Goal: Check status: Check status

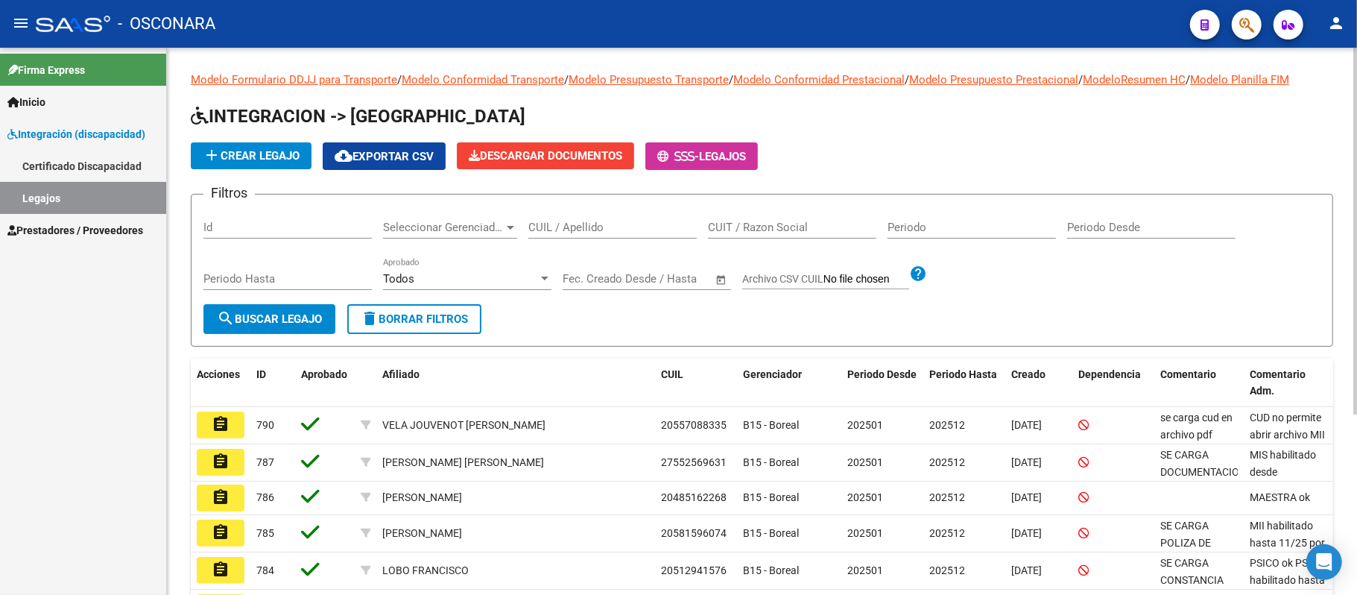
click at [808, 224] on input "CUIT / Razon Social" at bounding box center [792, 227] width 168 height 13
paste input "27358781913"
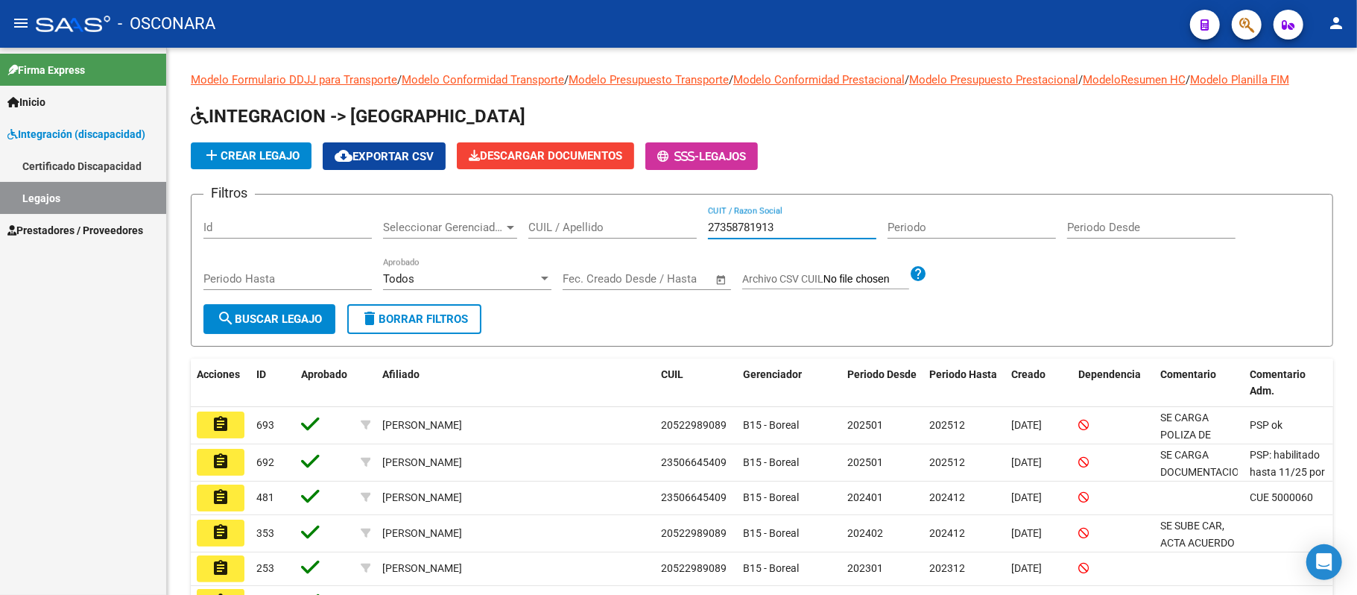
type input "27358781913"
click at [88, 221] on link "Prestadores / Proveedores" at bounding box center [83, 230] width 166 height 32
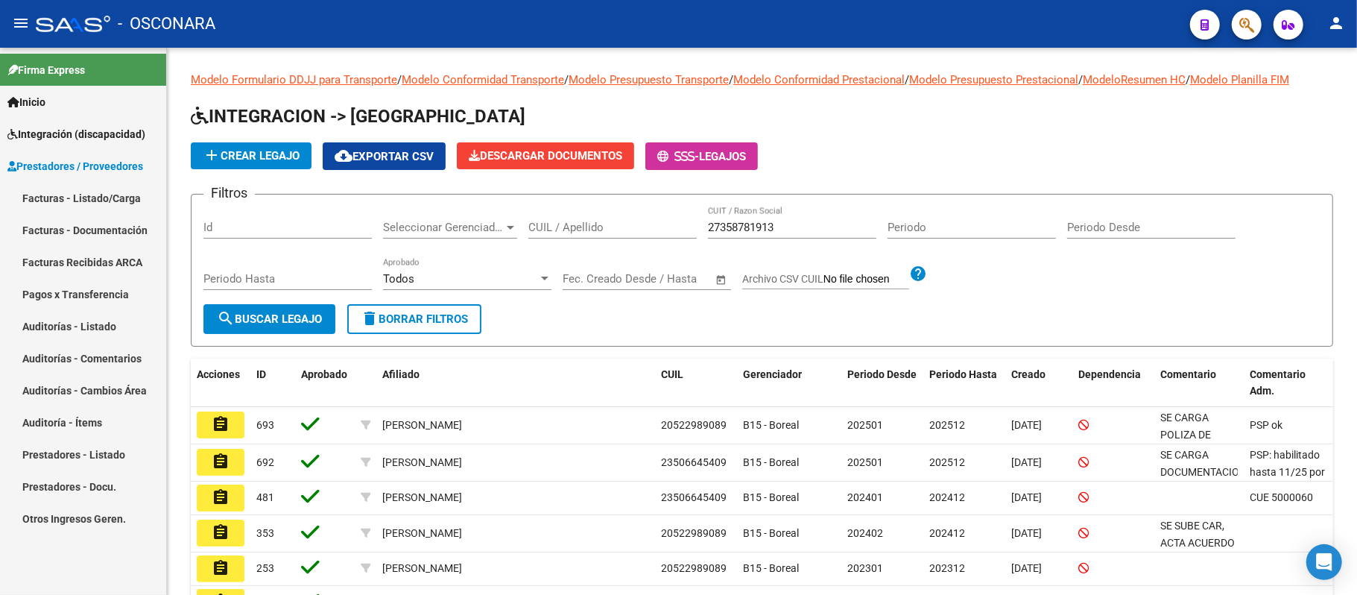
click at [82, 192] on link "Facturas - Listado/Carga" at bounding box center [83, 198] width 166 height 32
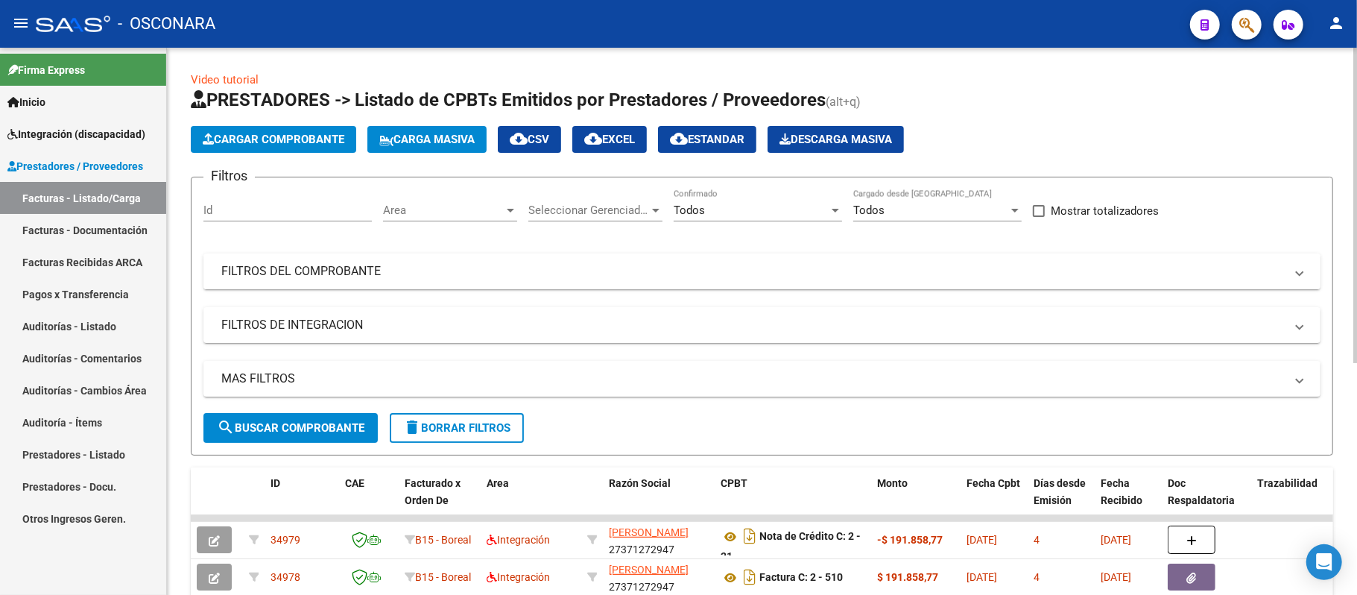
click at [868, 273] on mat-panel-title "FILTROS DEL COMPROBANTE" at bounding box center [752, 271] width 1063 height 16
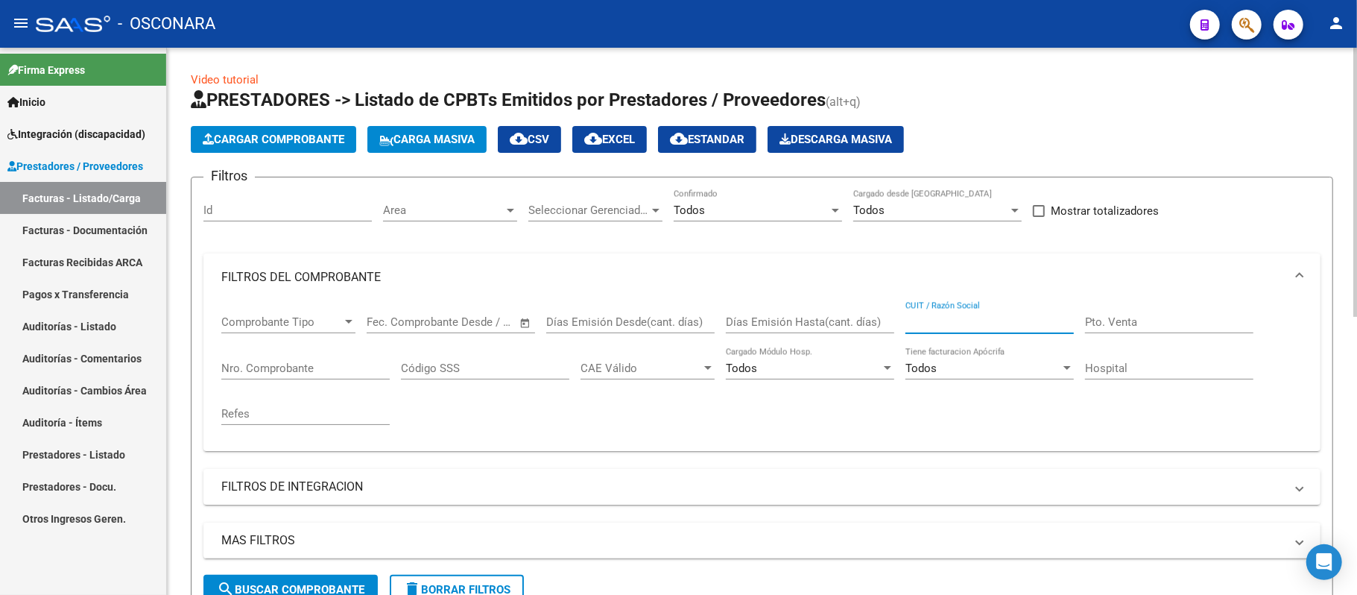
click at [961, 325] on input "CUIT / Razón Social" at bounding box center [989, 321] width 168 height 13
paste input "27358781913"
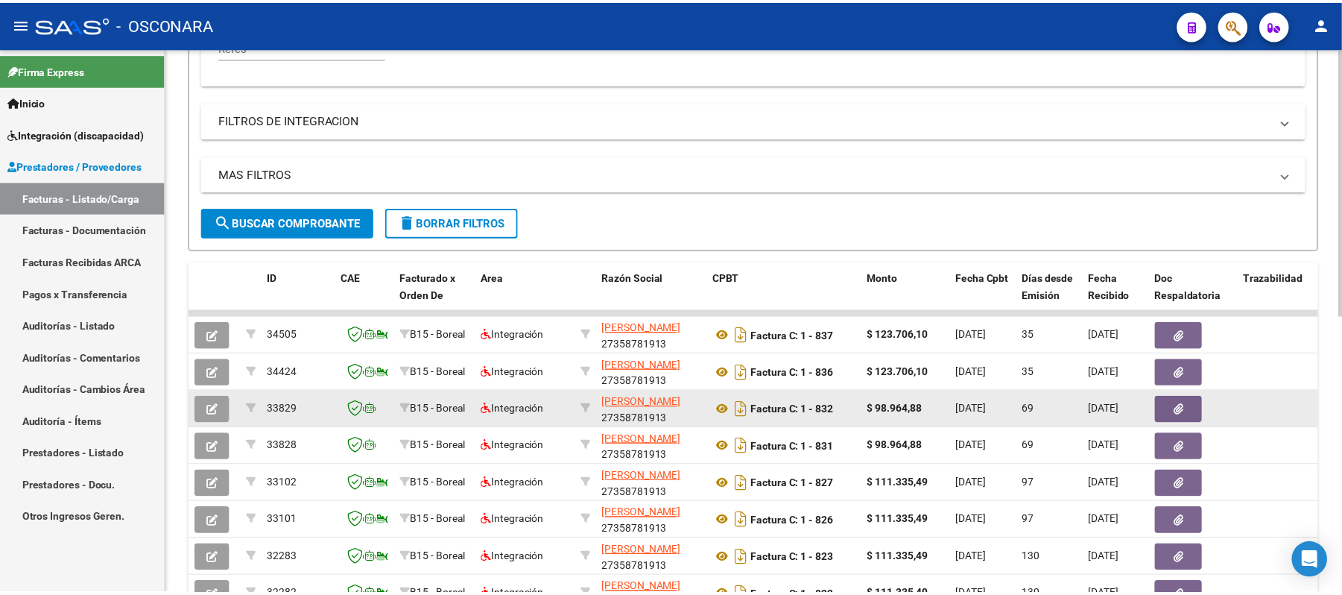
scroll to position [397, 0]
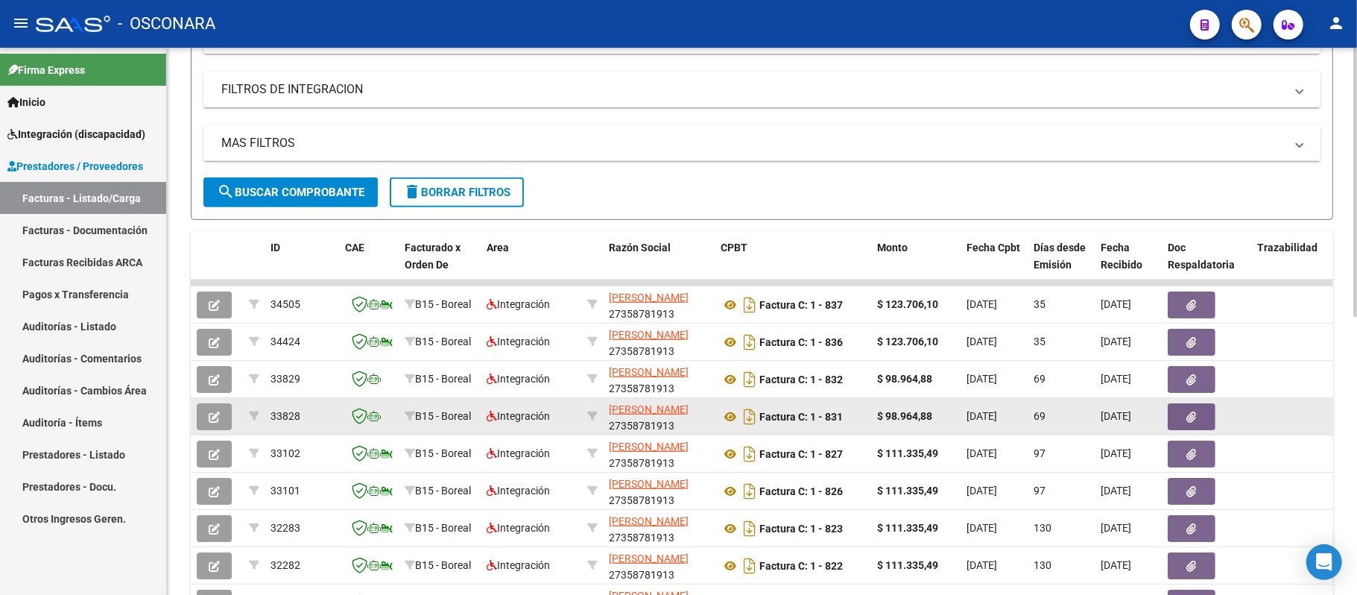
type input "27358781913"
click at [218, 410] on span "button" at bounding box center [214, 416] width 11 height 13
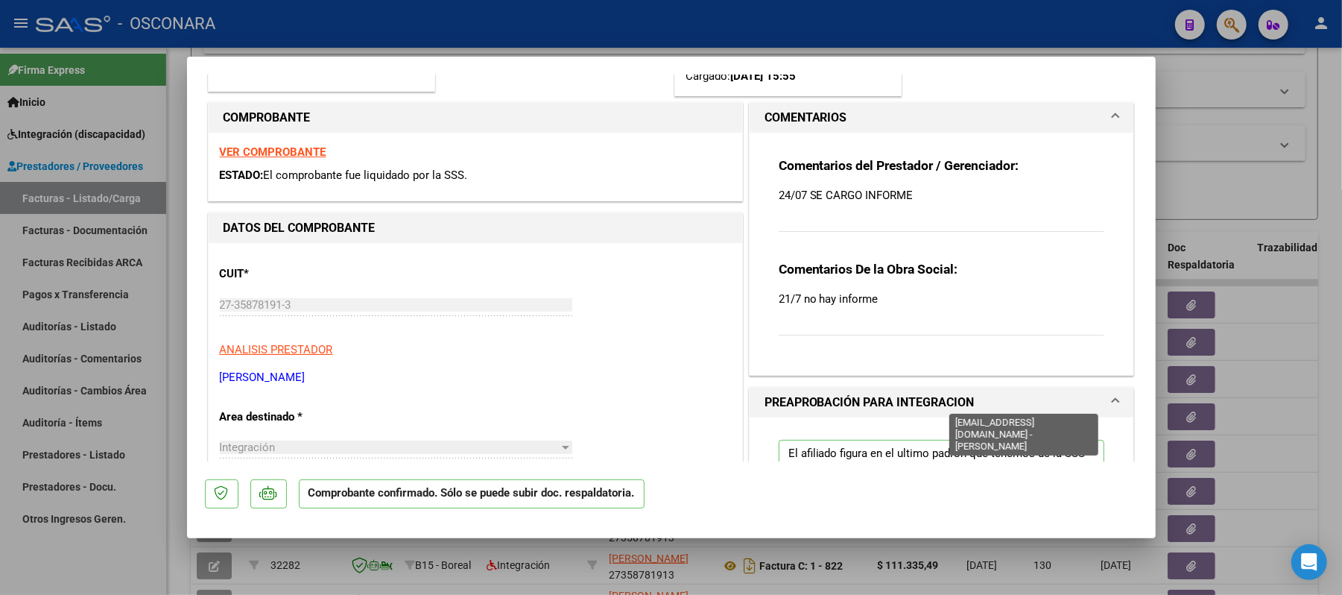
scroll to position [198, 0]
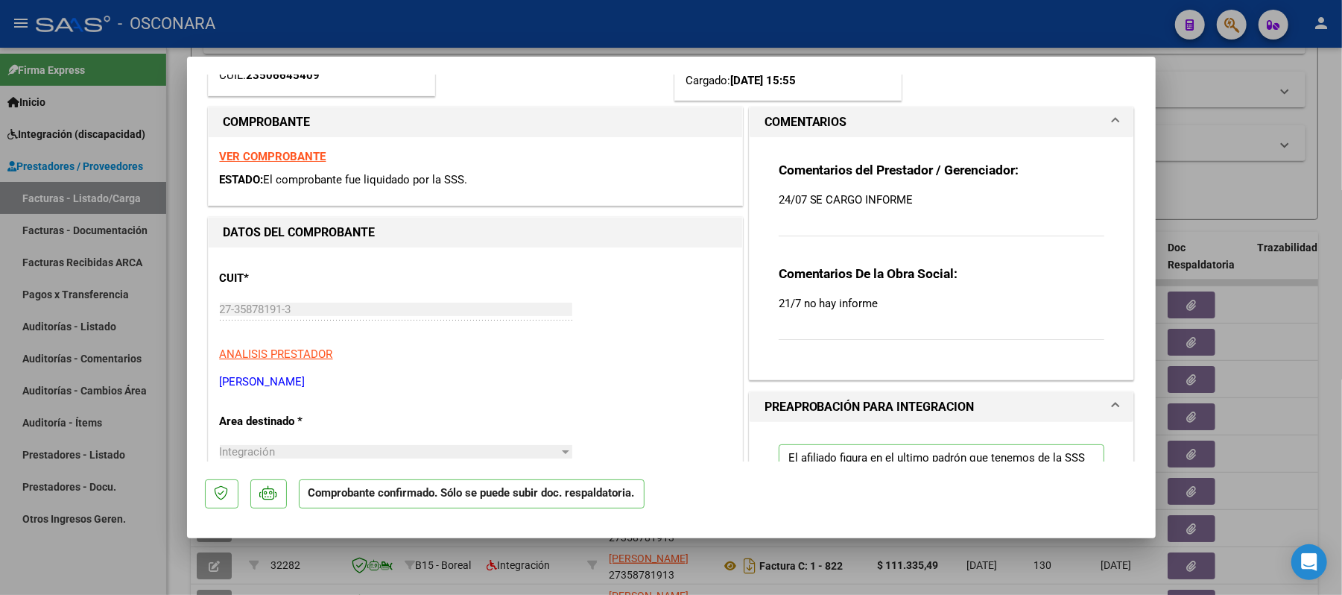
click at [768, 302] on div "Comentarios del Prestador / Gerenciador: 24/07 SE CARGO INFORME Comentarios De …" at bounding box center [942, 252] width 349 height 230
drag, startPoint x: 771, startPoint y: 303, endPoint x: 952, endPoint y: 310, distance: 181.2
click at [927, 305] on p "21/7 no hay informe" at bounding box center [942, 303] width 326 height 16
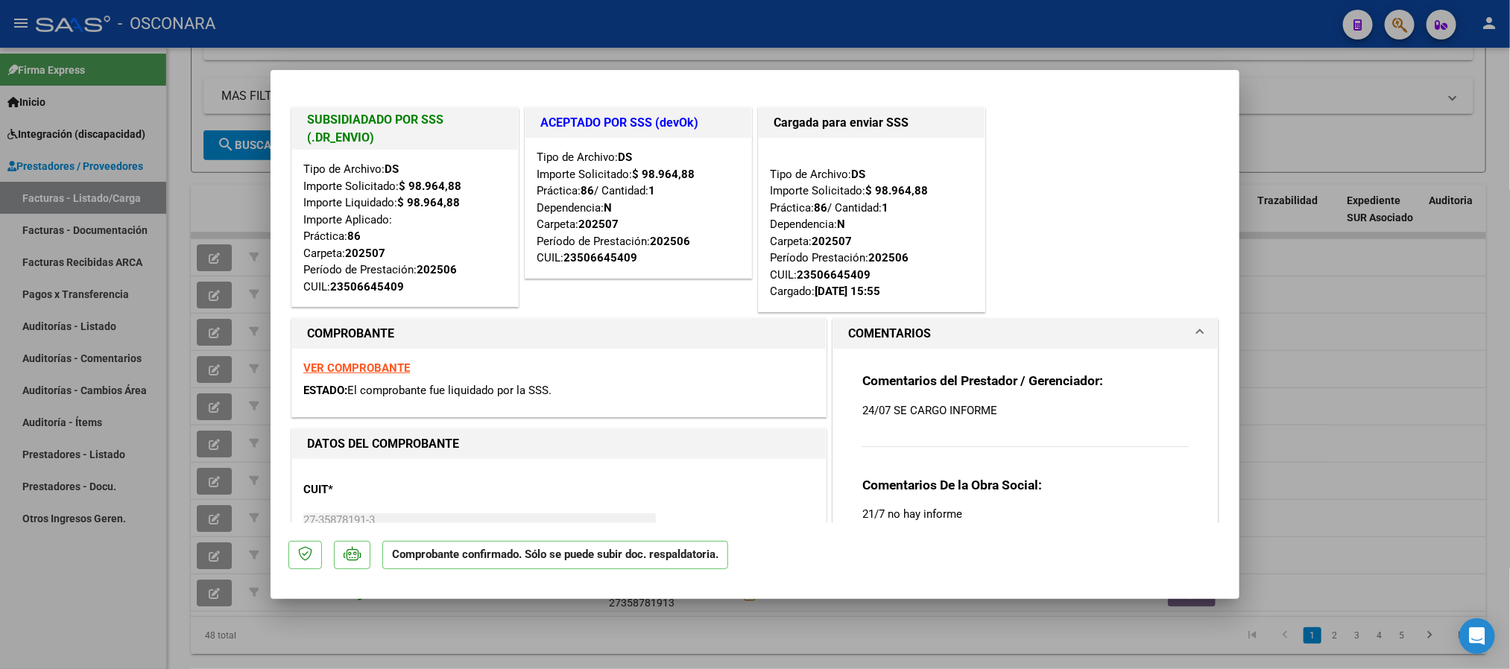
scroll to position [112, 0]
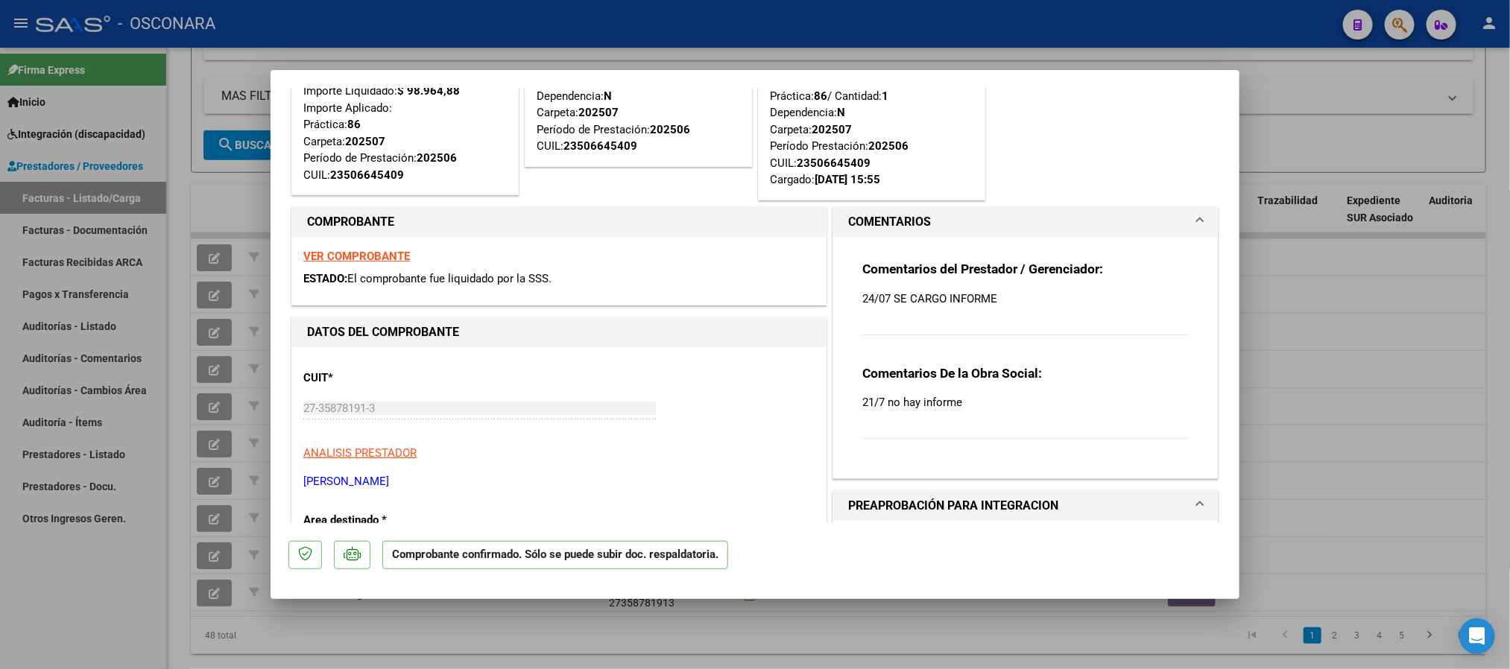
drag, startPoint x: 414, startPoint y: 161, endPoint x: 496, endPoint y: 255, distance: 124.6
click at [458, 171] on div "Tipo de Archivo: DS Importe Solicitado: $ 98.964,88 Importe Liquidado: $ 98.964…" at bounding box center [404, 116] width 203 height 134
click at [479, 324] on h1 "DATOS DEL COMPROBANTE" at bounding box center [559, 332] width 504 height 18
drag, startPoint x: 421, startPoint y: 154, endPoint x: 466, endPoint y: 165, distance: 46.1
click at [466, 165] on div "Tipo de Archivo: DS Importe Solicitado: $ 98.964,88 Importe Liquidado: $ 98.964…" at bounding box center [404, 116] width 203 height 134
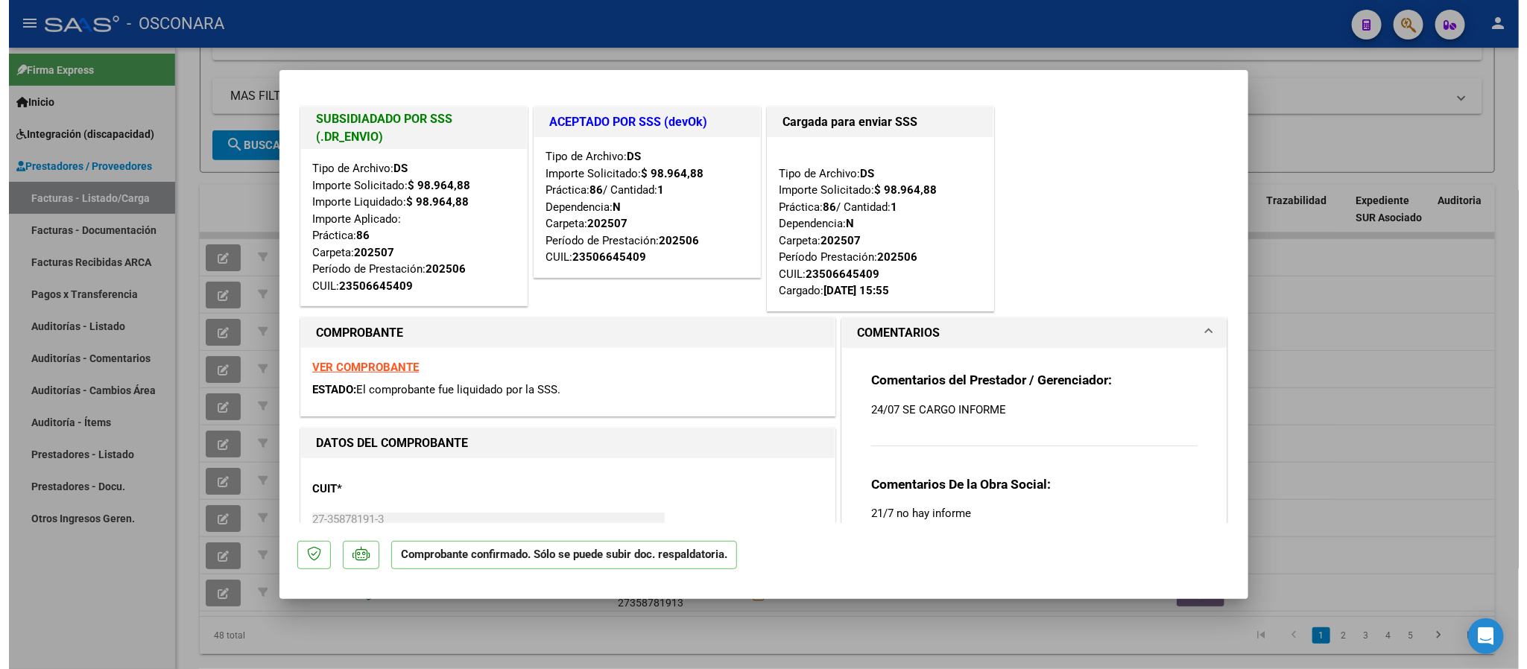
scroll to position [0, 0]
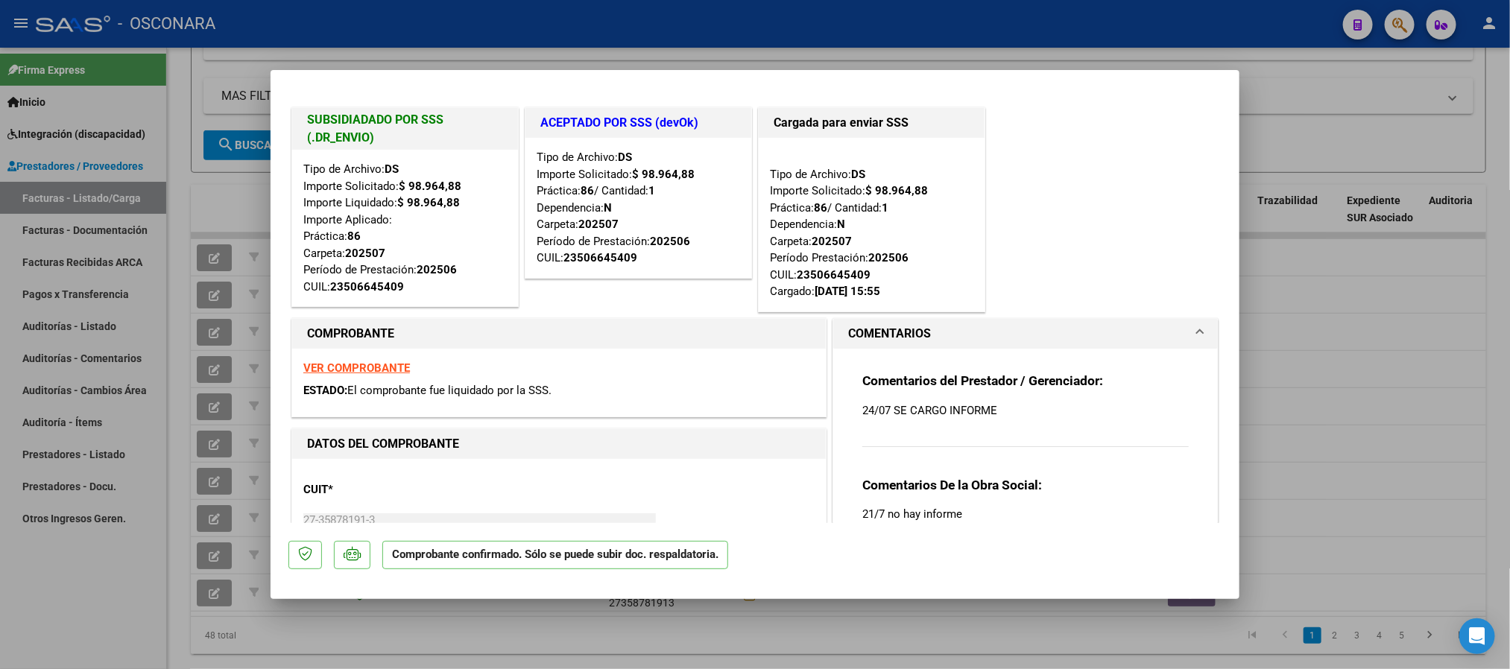
type input "$ 0,00"
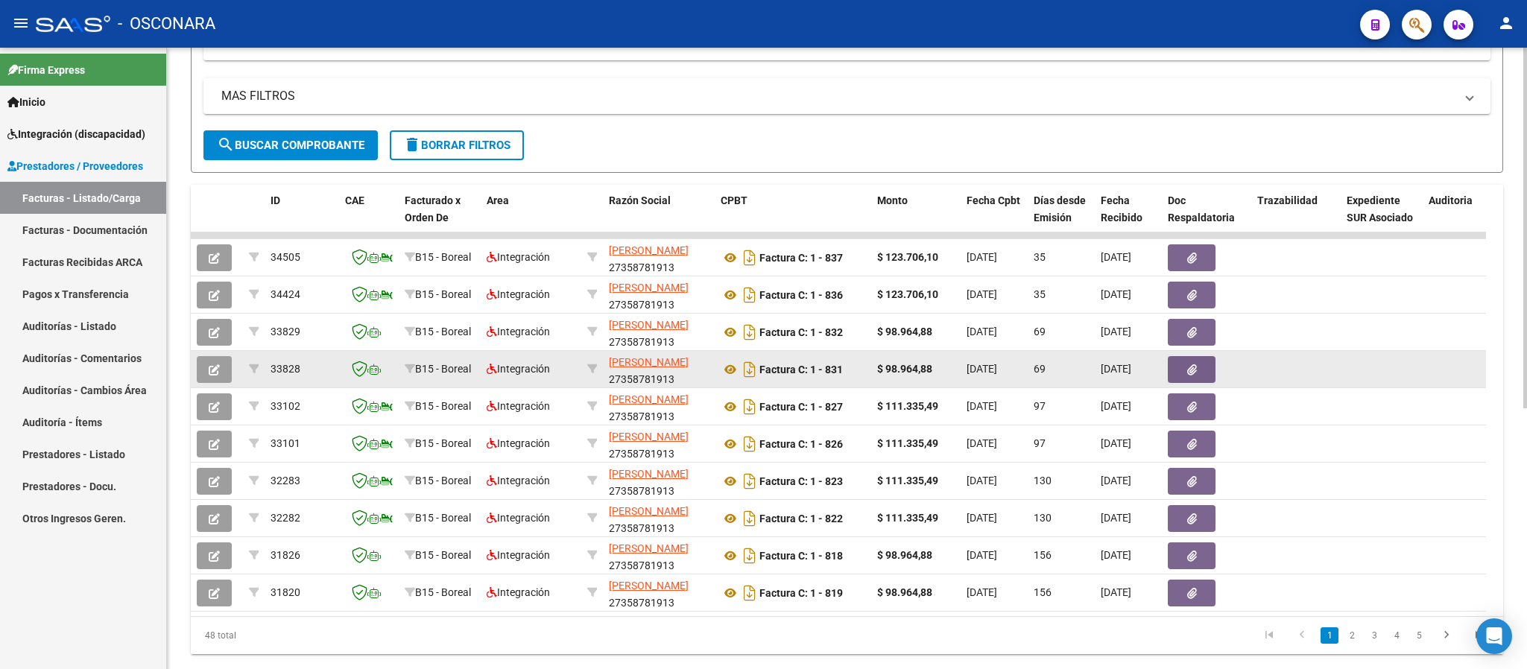
click at [221, 367] on button "button" at bounding box center [214, 369] width 35 height 27
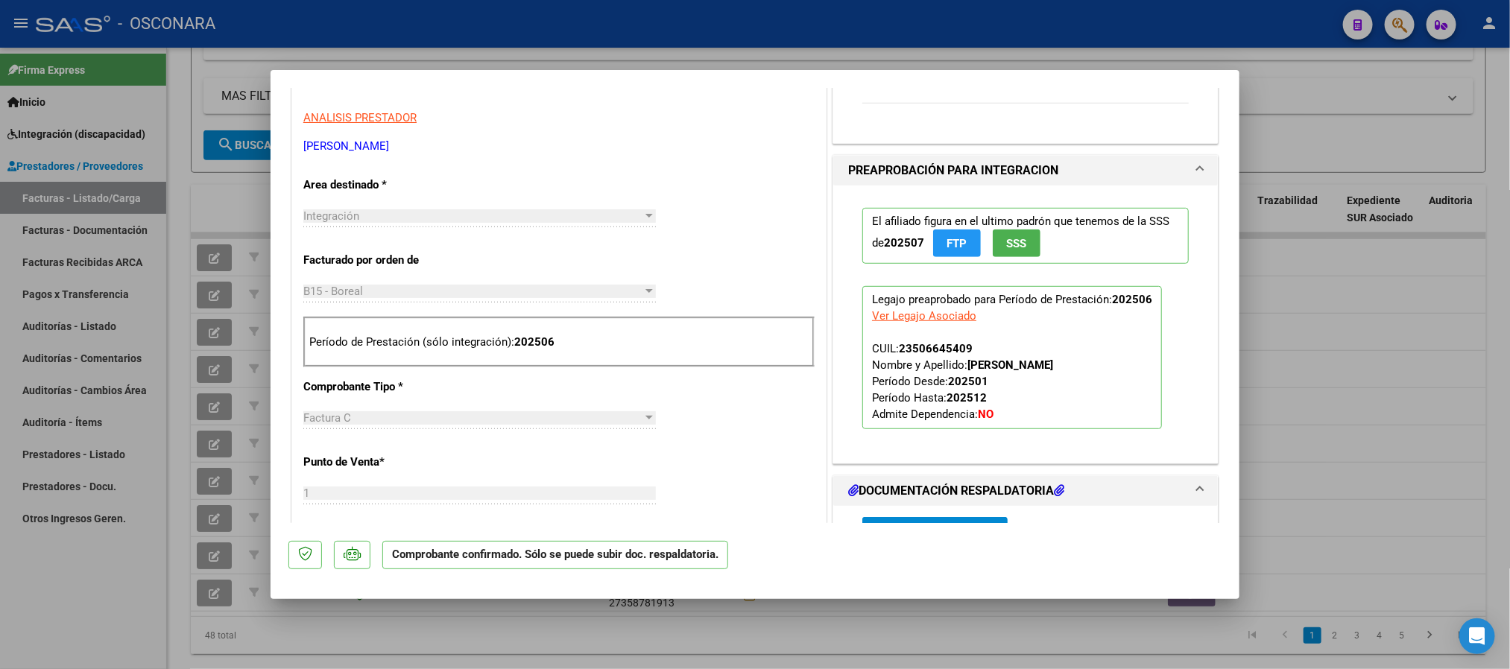
scroll to position [782, 0]
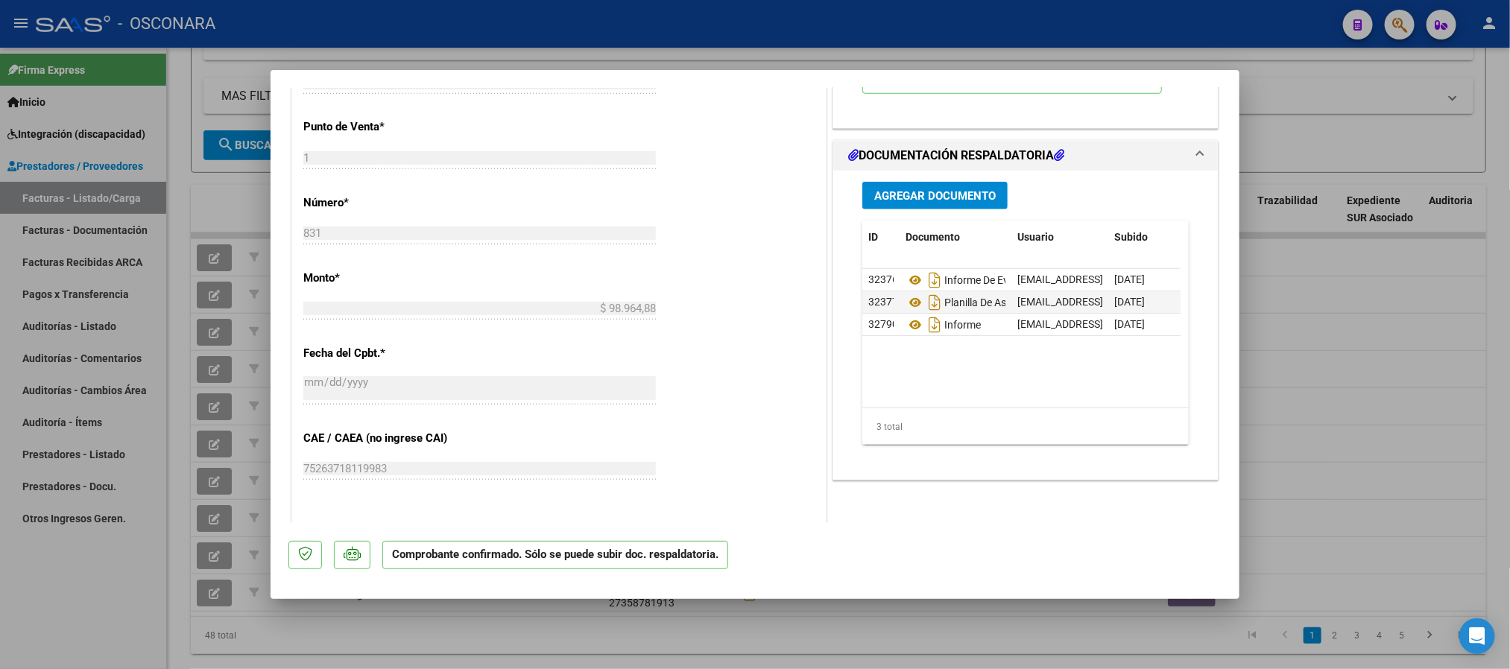
type input "$ 0,00"
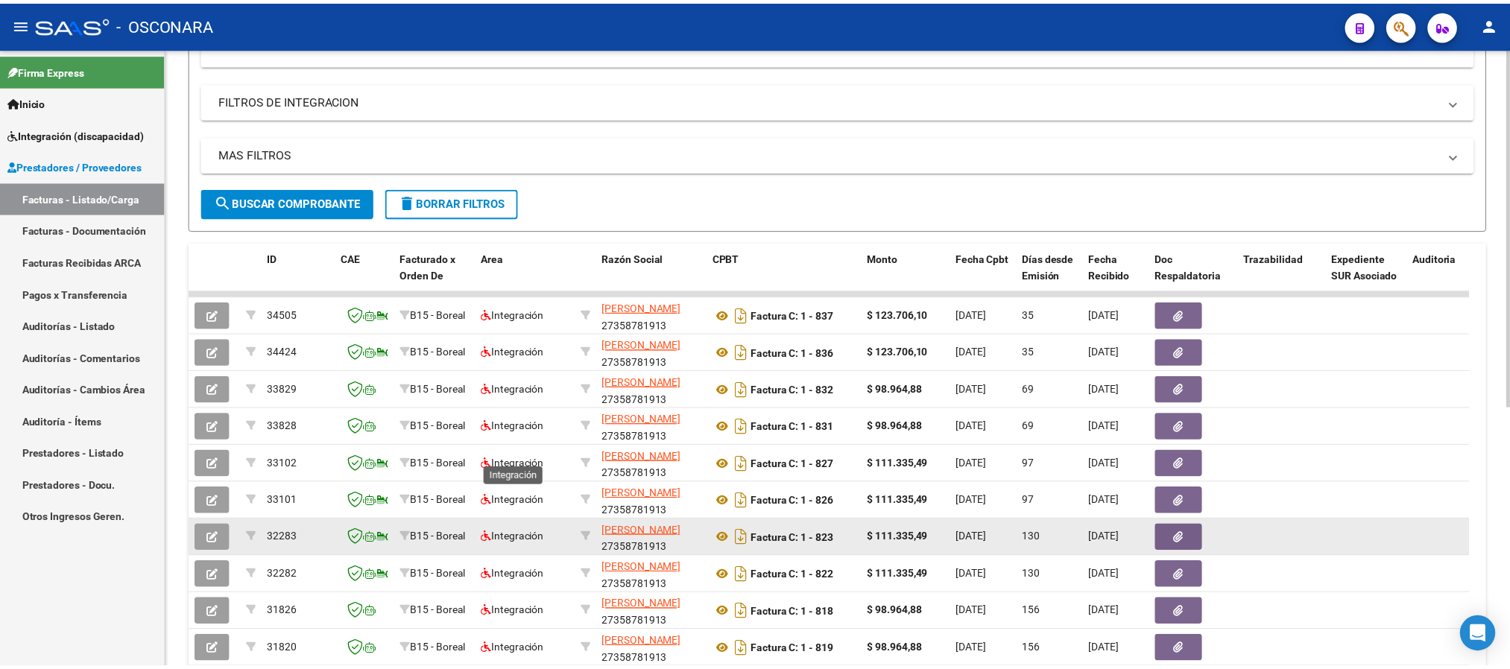
scroll to position [447, 0]
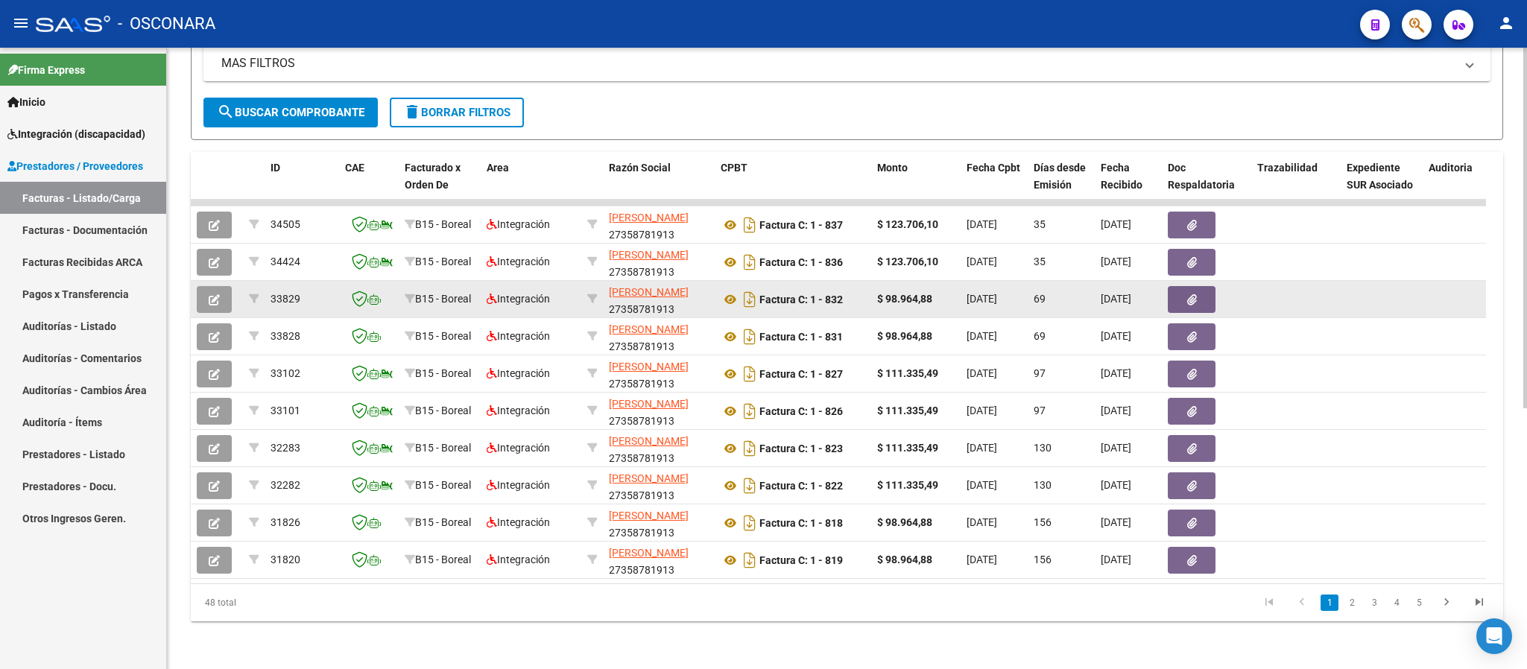
click at [209, 293] on span "button" at bounding box center [214, 299] width 11 height 13
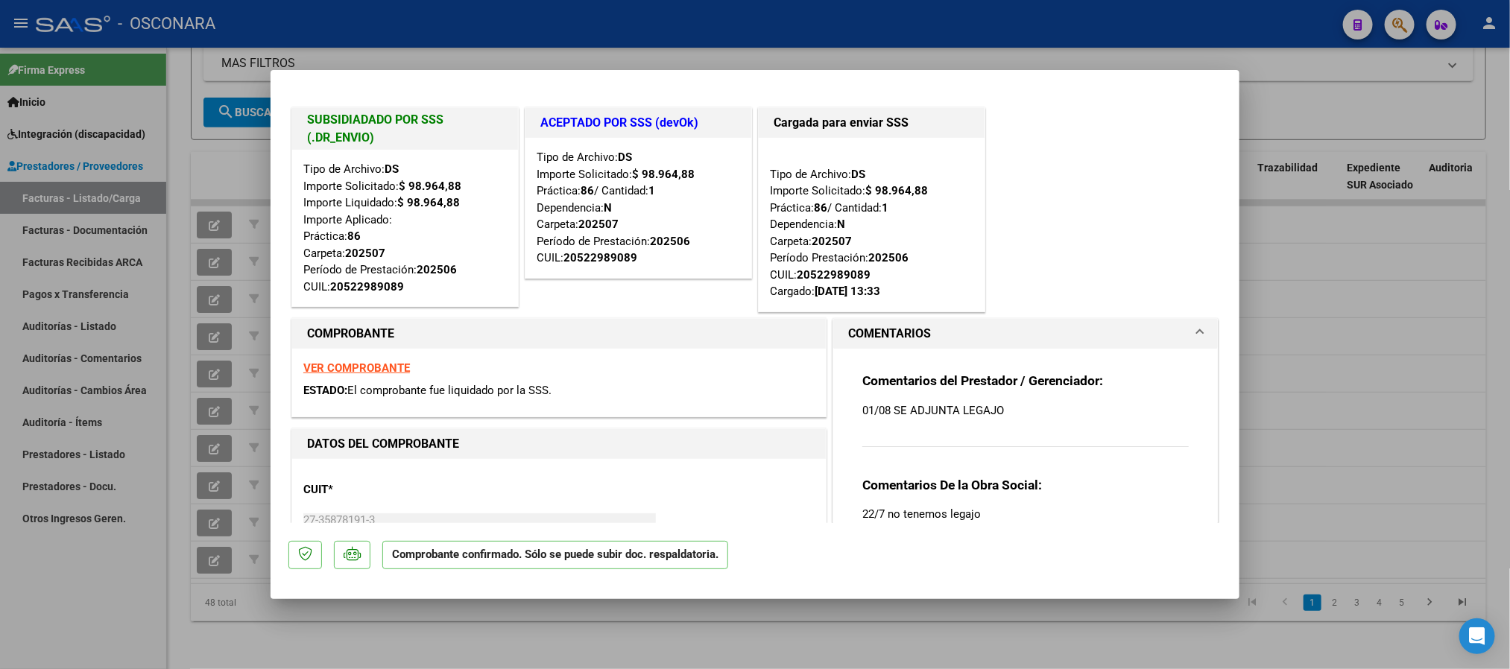
click at [385, 253] on strong "202507" at bounding box center [365, 253] width 40 height 13
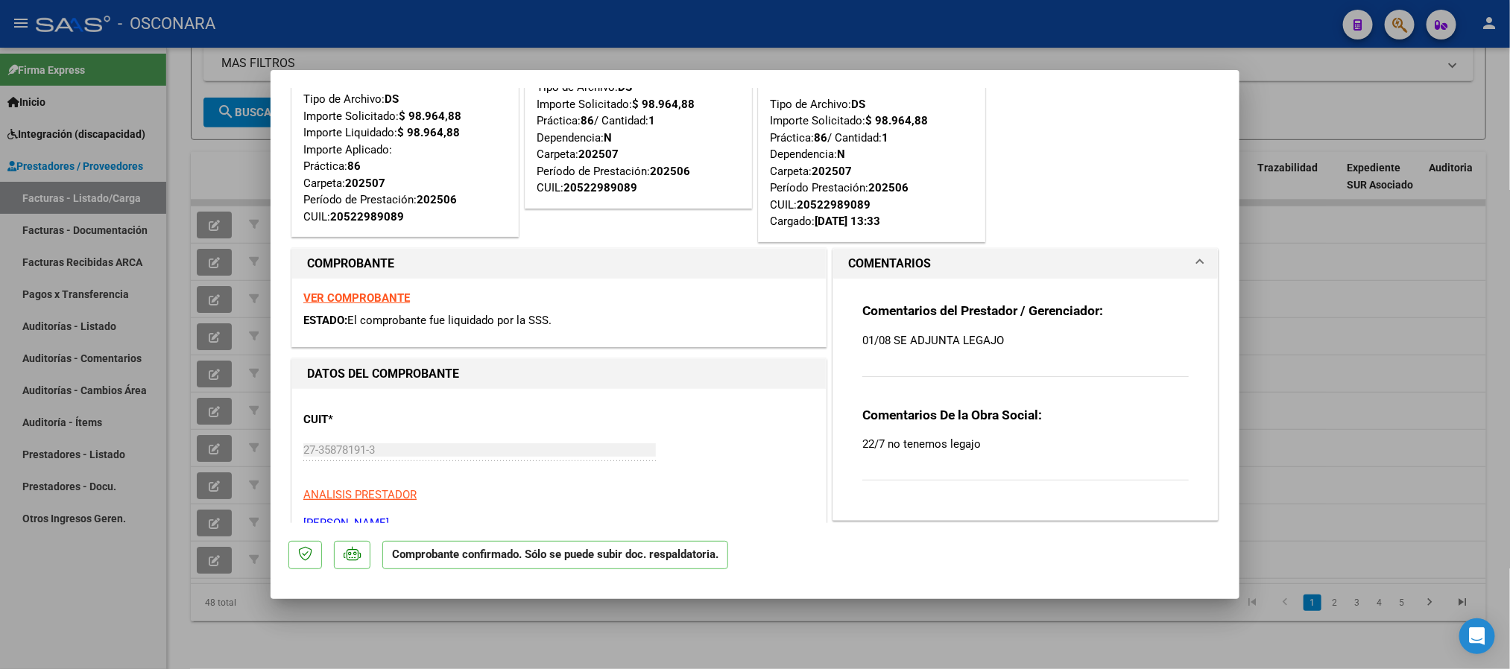
scroll to position [0, 0]
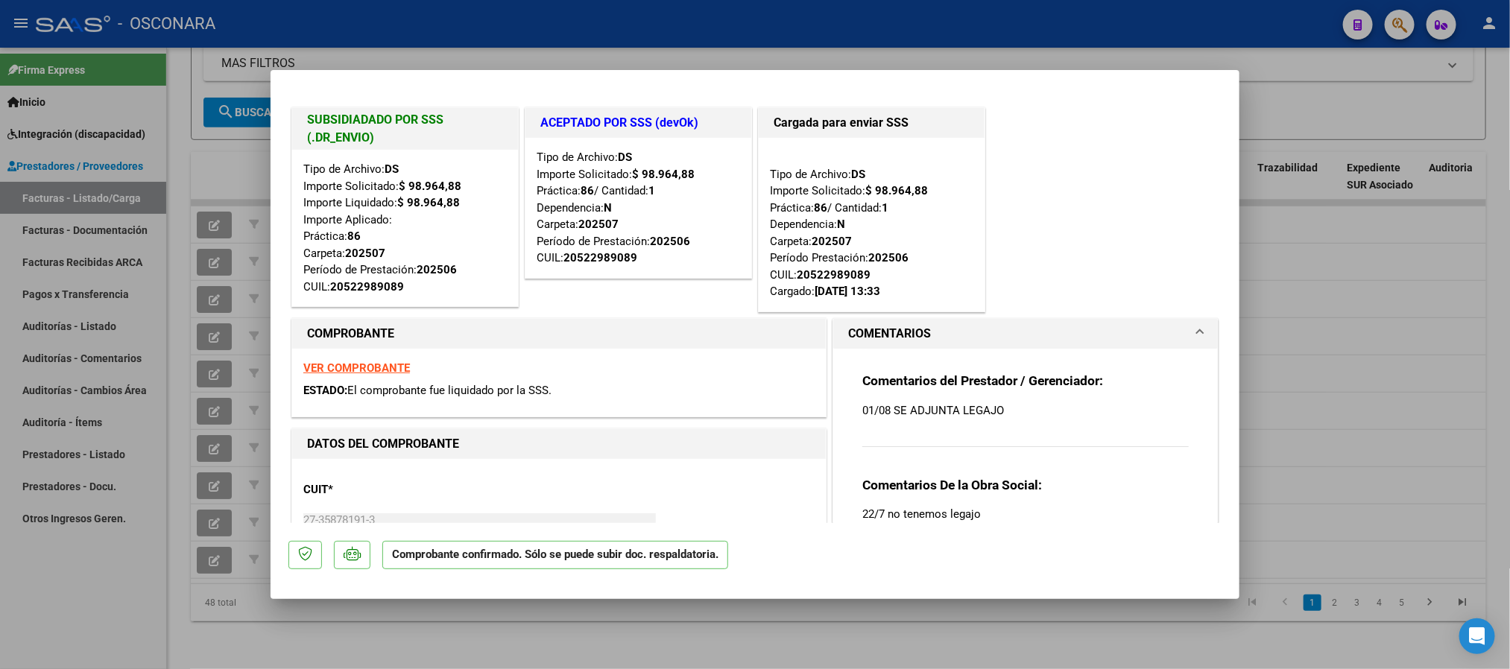
type input "$ 0,00"
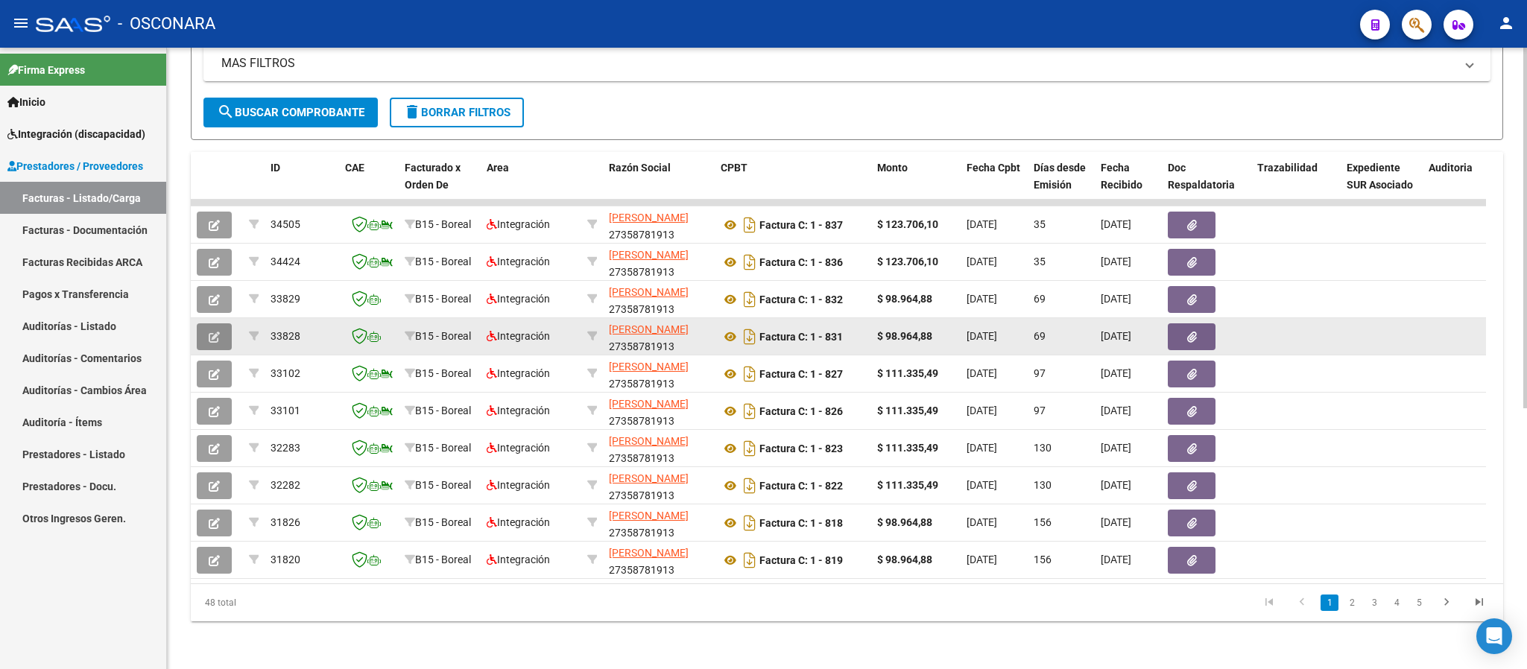
click at [215, 332] on icon "button" at bounding box center [214, 337] width 11 height 11
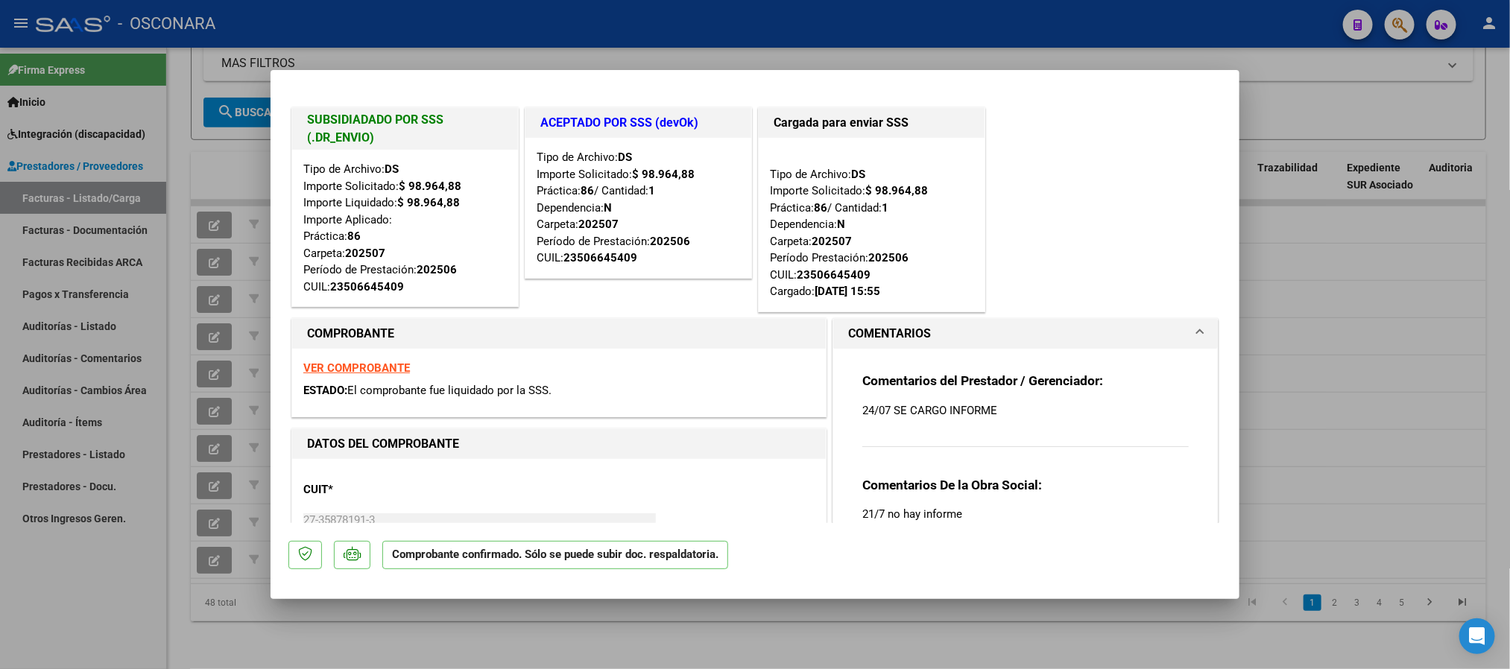
type input "$ 0,00"
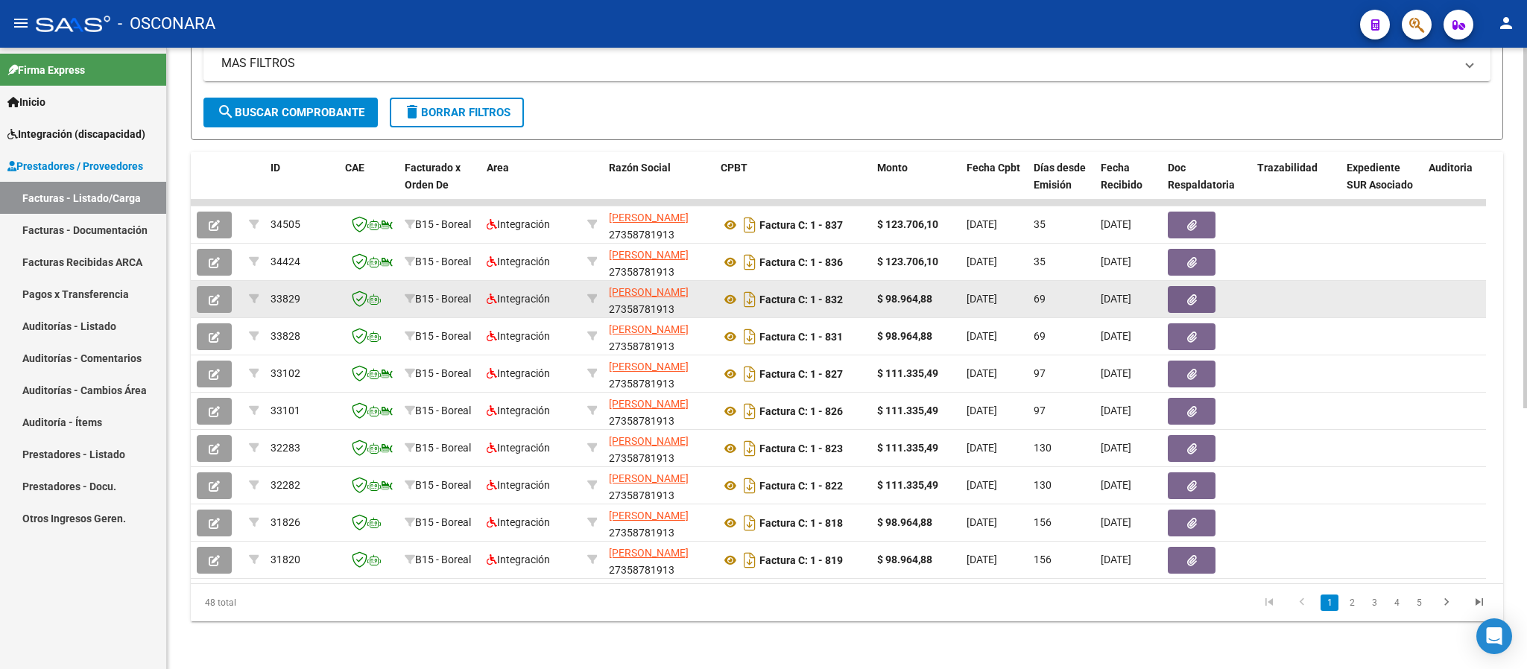
click at [219, 294] on icon "button" at bounding box center [214, 299] width 11 height 11
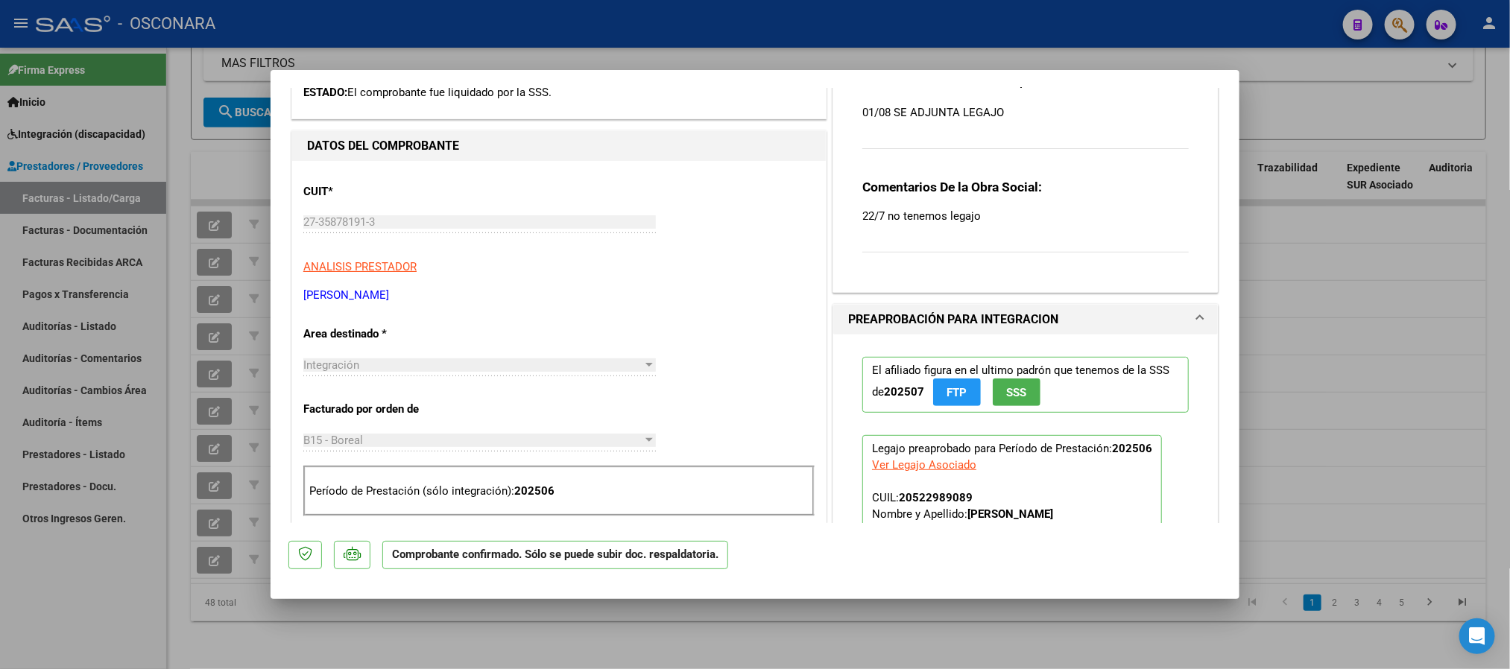
scroll to position [224, 0]
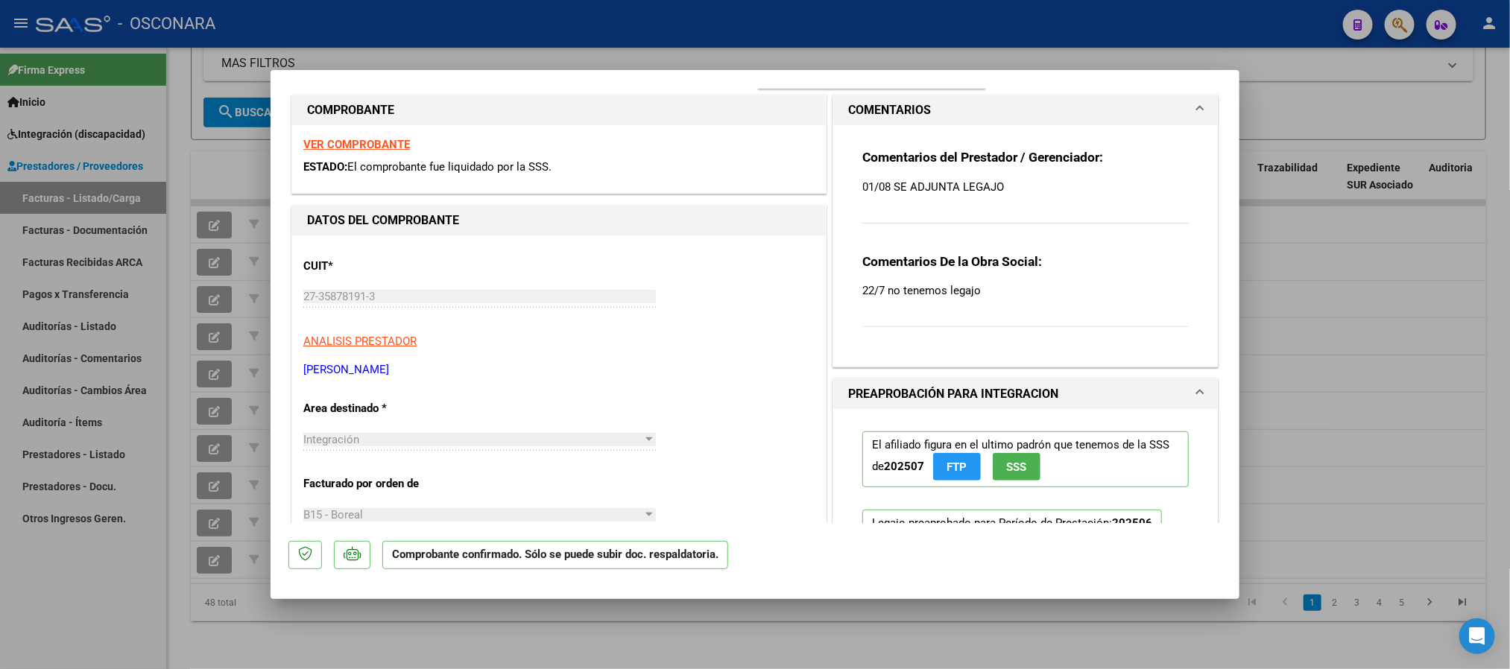
type input "$ 0,00"
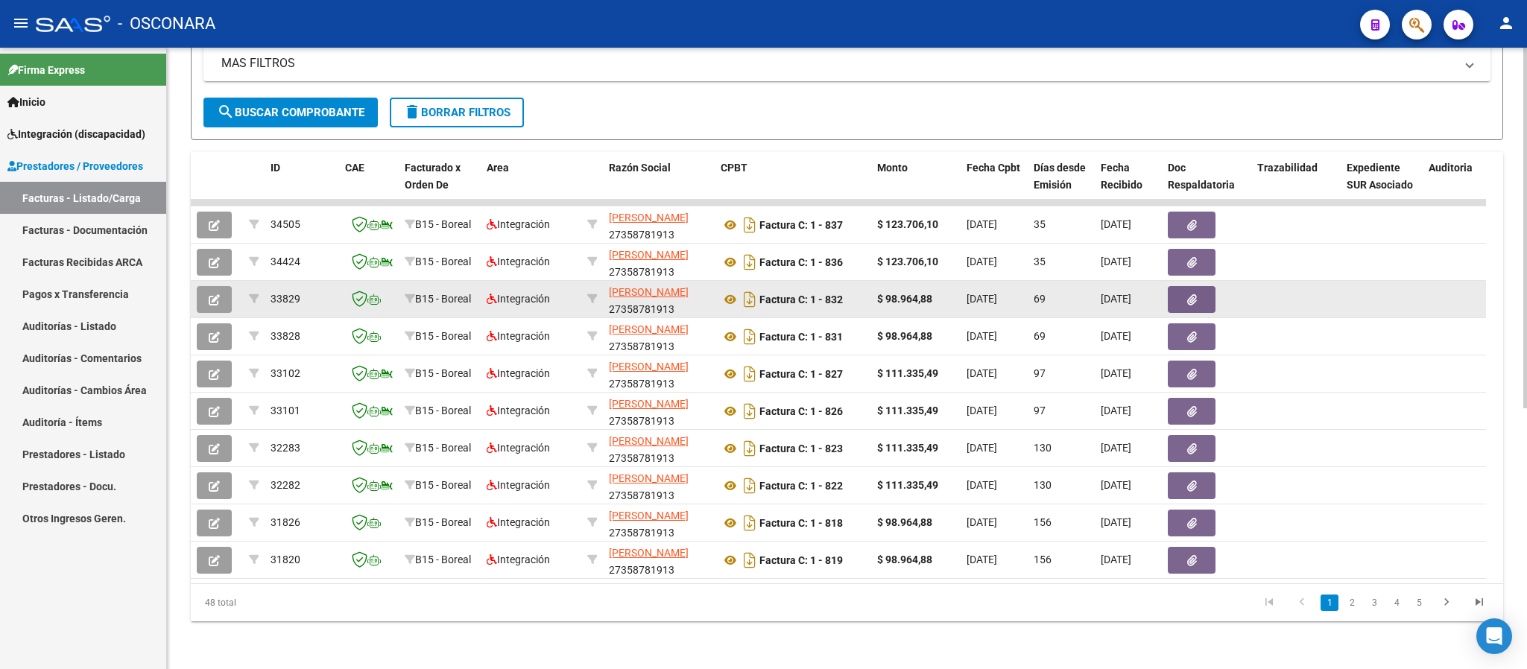
click at [213, 294] on icon "button" at bounding box center [214, 299] width 11 height 11
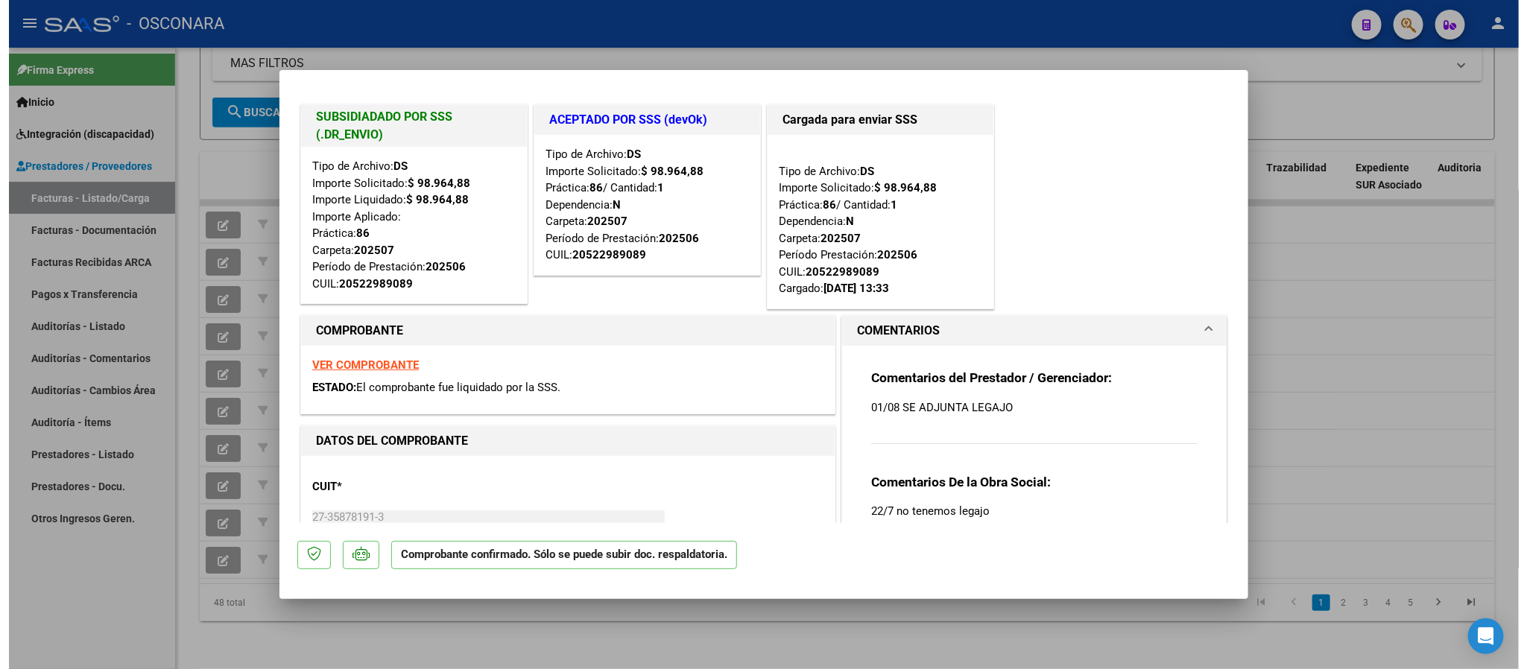
scroll to position [0, 0]
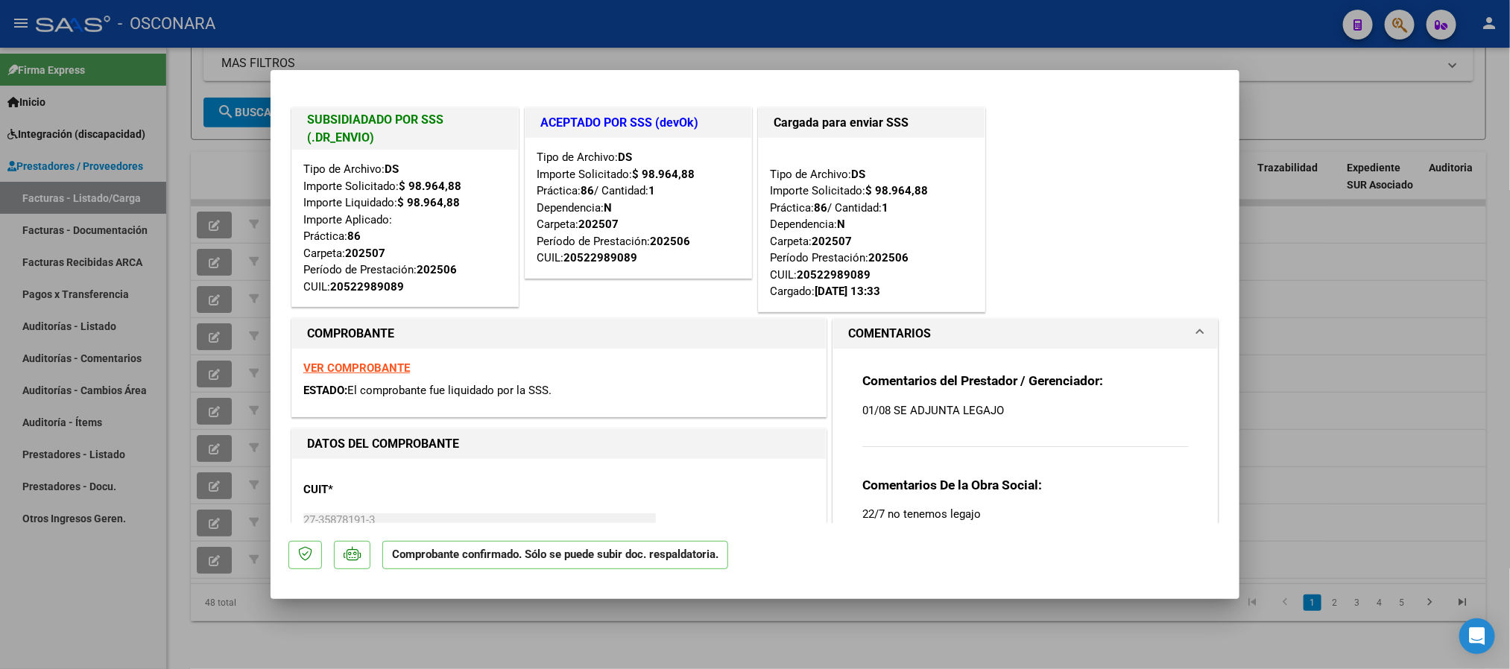
type input "$ 0,00"
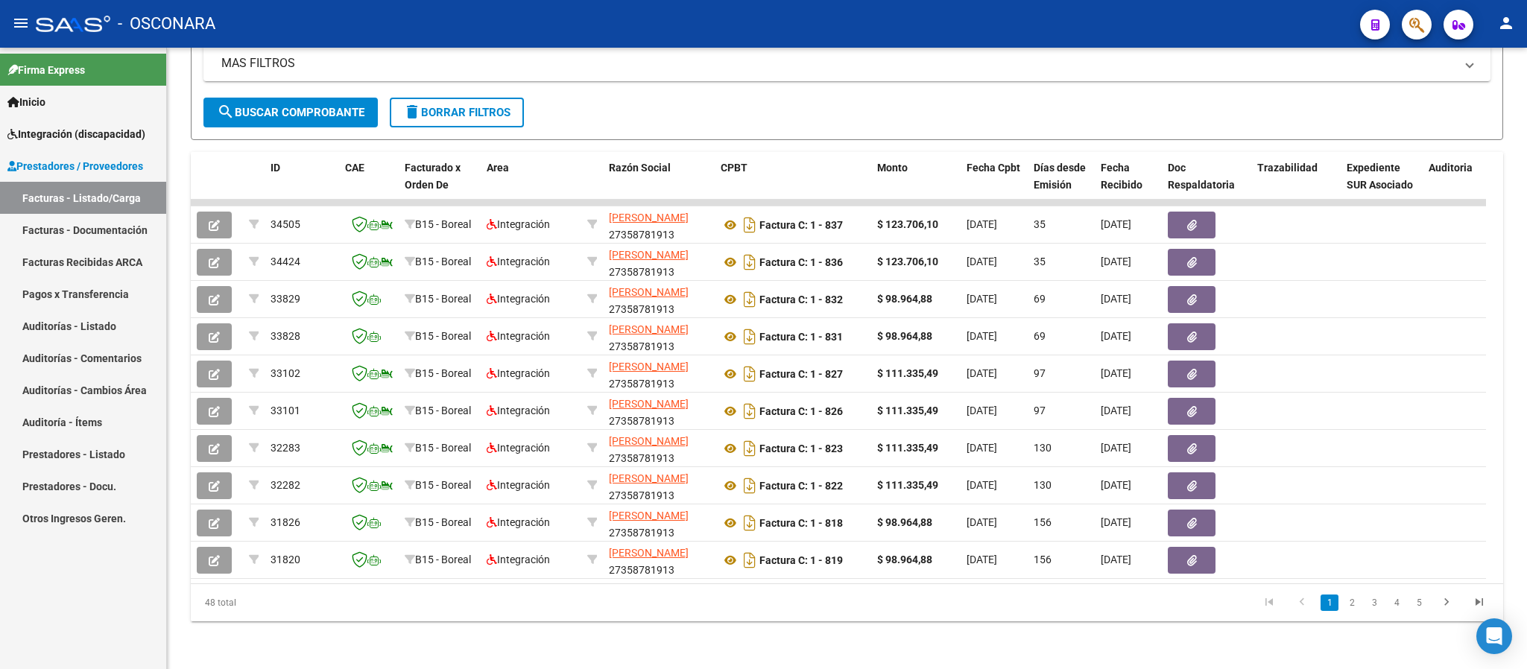
click at [80, 133] on span "Integración (discapacidad)" at bounding box center [76, 134] width 138 height 16
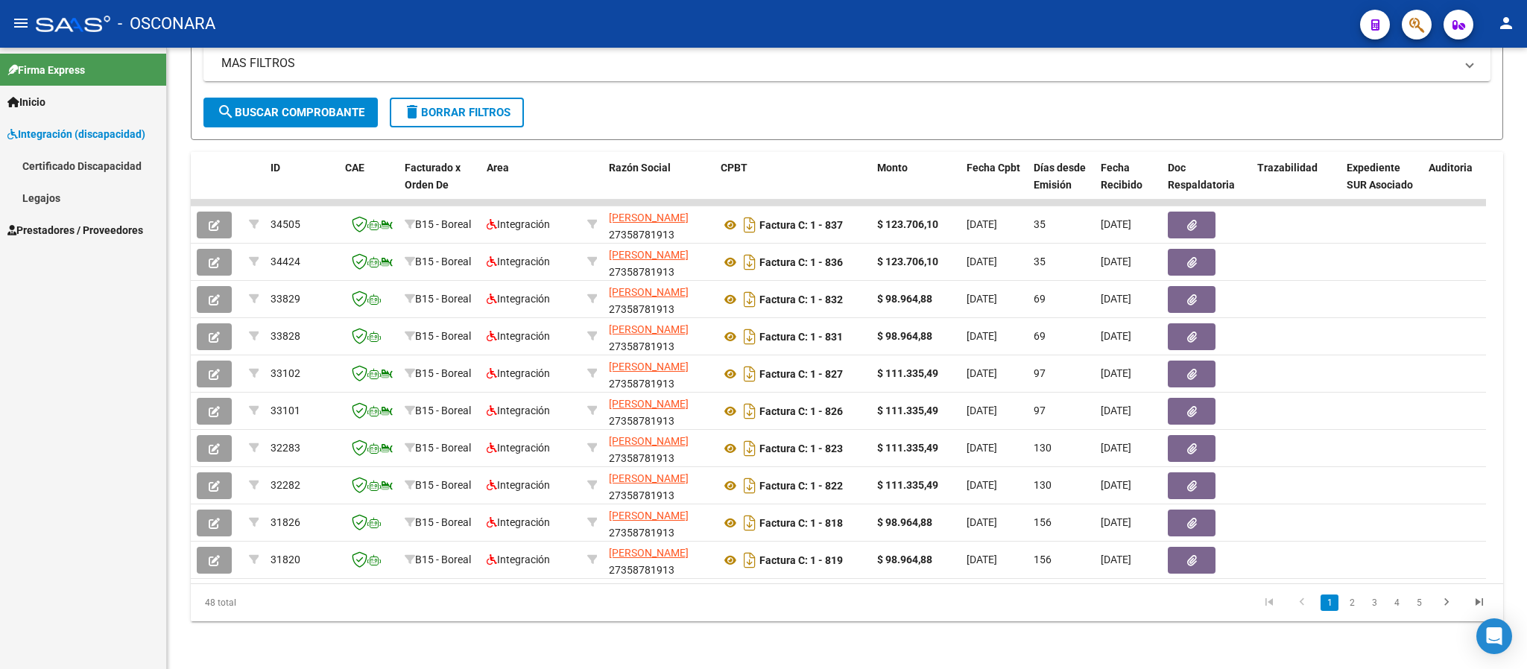
click at [72, 193] on link "Legajos" at bounding box center [83, 198] width 166 height 32
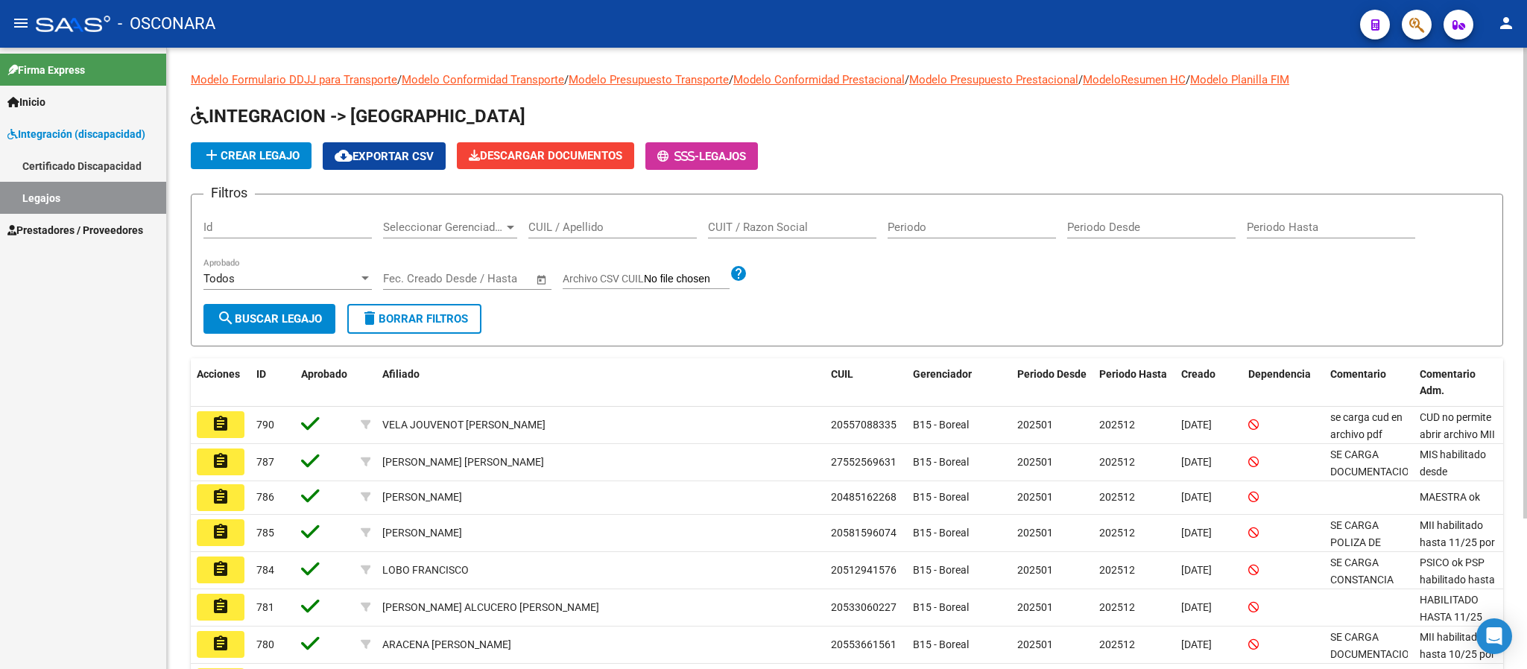
click at [669, 235] on div "CUIL / Apellido" at bounding box center [612, 222] width 168 height 32
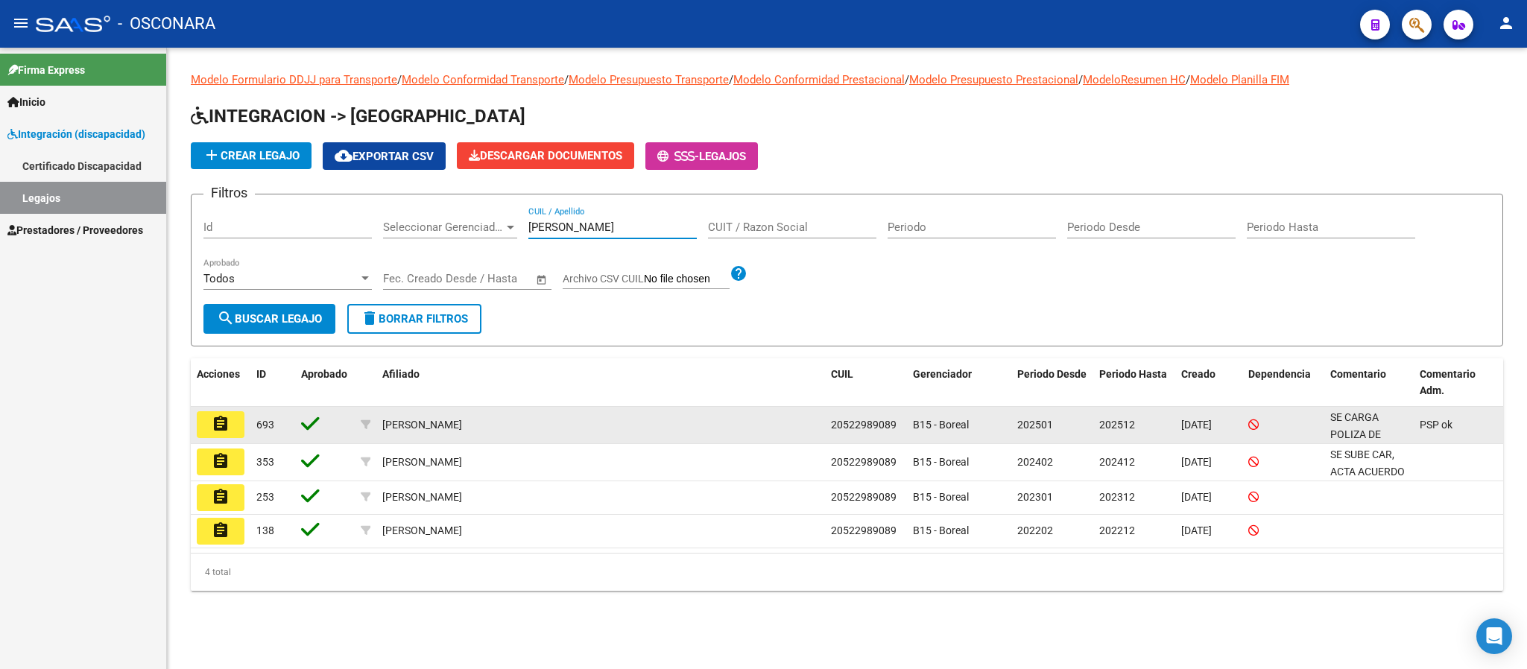
type input "[PERSON_NAME]"
click at [218, 425] on mat-icon "assignment" at bounding box center [221, 424] width 18 height 18
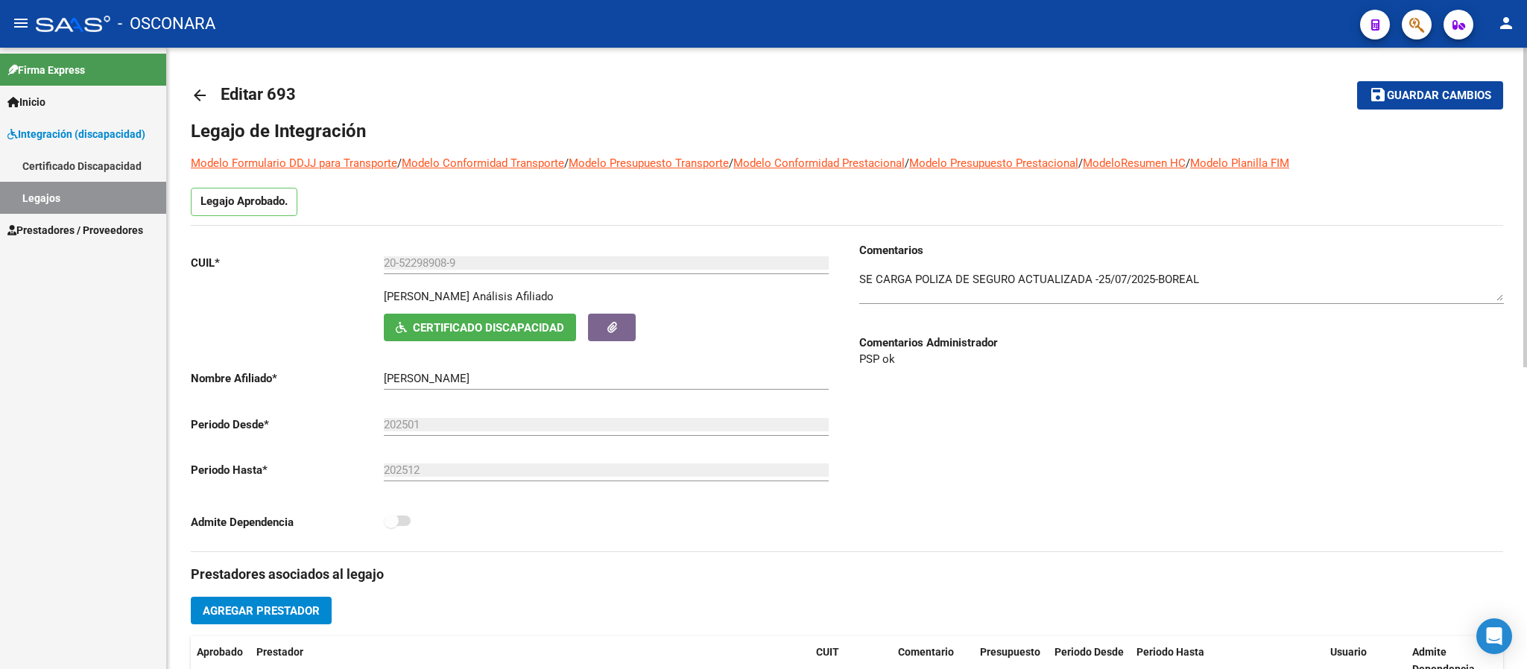
click at [201, 98] on mat-icon "arrow_back" at bounding box center [200, 95] width 18 height 18
